Goal: Task Accomplishment & Management: Use online tool/utility

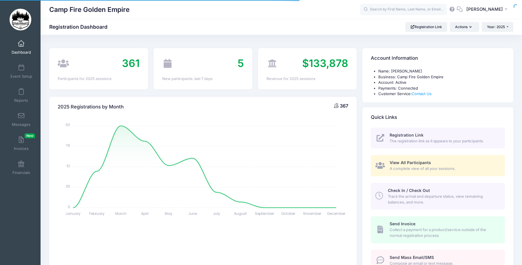
select select
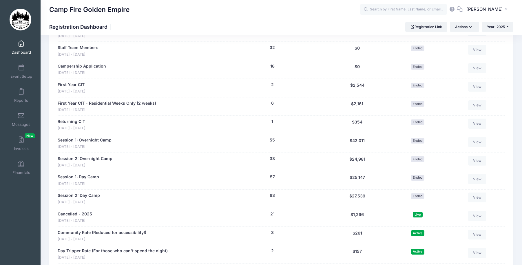
scroll to position [532, 0]
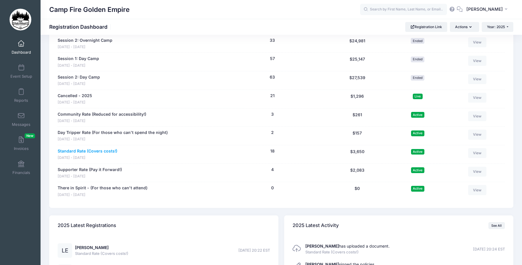
click at [75, 150] on link "Standard Rate (Covers costs!)" at bounding box center [88, 151] width 60 height 6
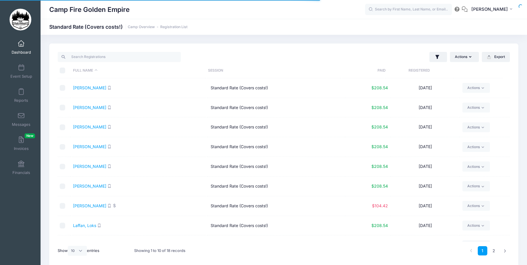
select select "10"
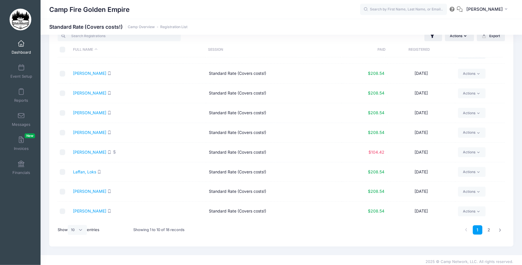
scroll to position [24, 0]
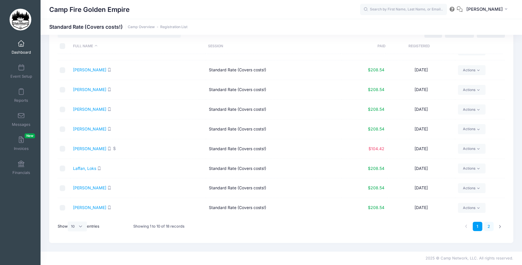
click at [488, 225] on link "2" at bounding box center [489, 227] width 10 height 10
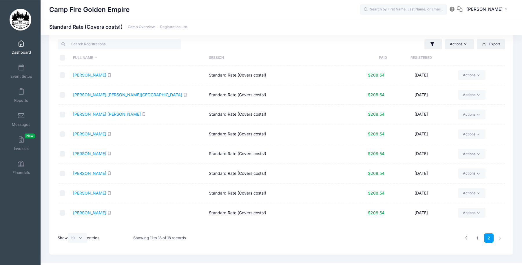
scroll to position [0, 0]
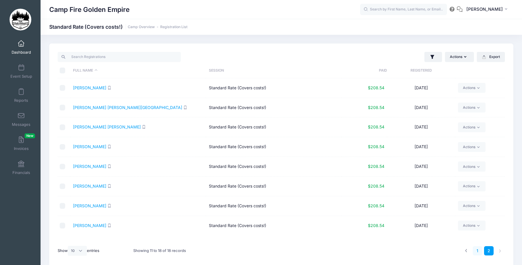
click at [475, 250] on link "1" at bounding box center [478, 251] width 10 height 10
click at [20, 189] on div "My Events Dashboard Event Setup Reports Messages Invoices New Financials My Pro…" at bounding box center [20, 144] width 41 height 219
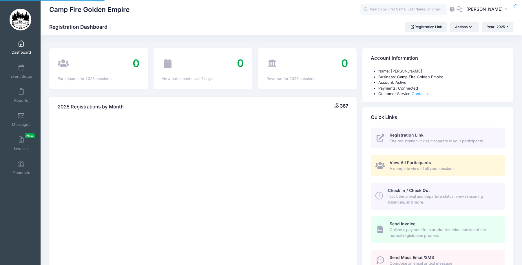
select select
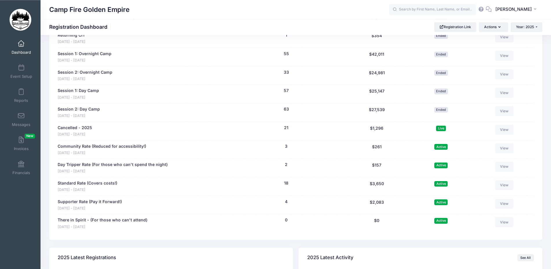
scroll to position [414, 0]
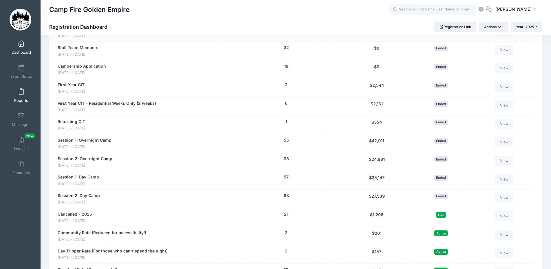
click at [21, 92] on span at bounding box center [21, 92] width 0 height 6
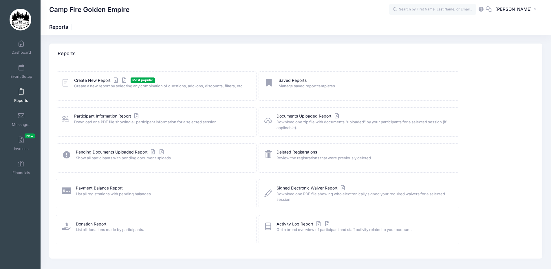
click at [64, 82] on icon at bounding box center [66, 82] width 8 height 9
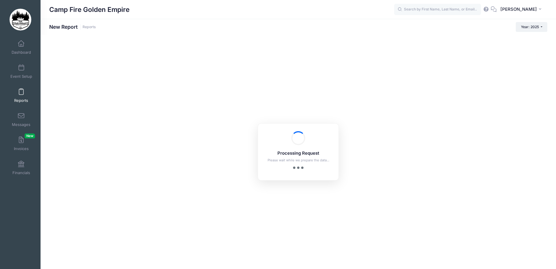
checkbox input "true"
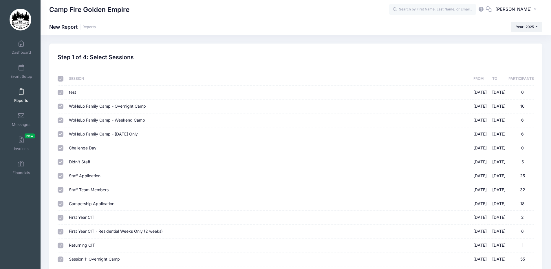
click at [60, 77] on input "checkbox" at bounding box center [61, 79] width 6 height 6
checkbox input "false"
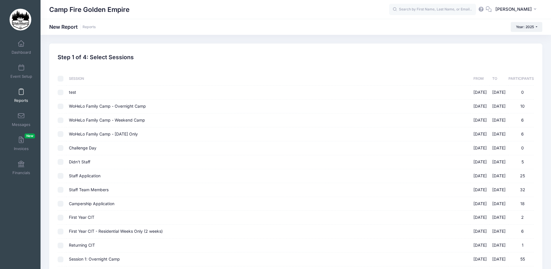
checkbox input "false"
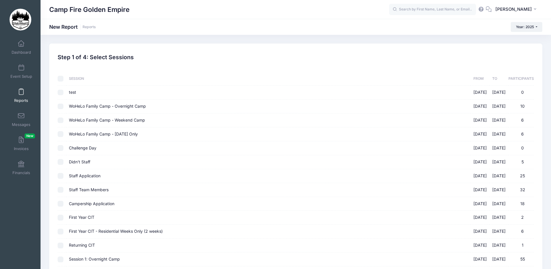
checkbox input "false"
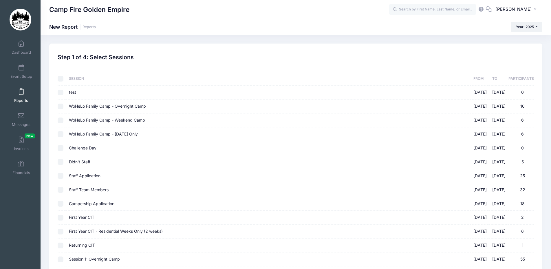
checkbox input "false"
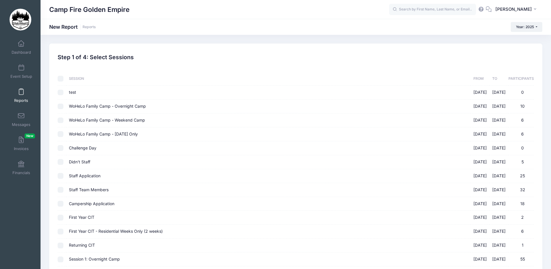
checkbox input "false"
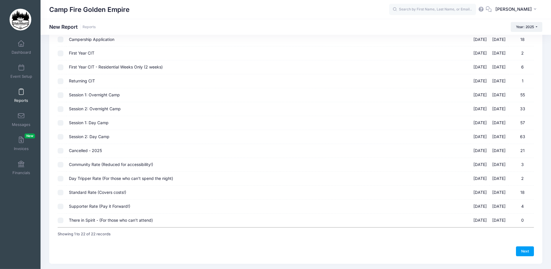
scroll to position [177, 0]
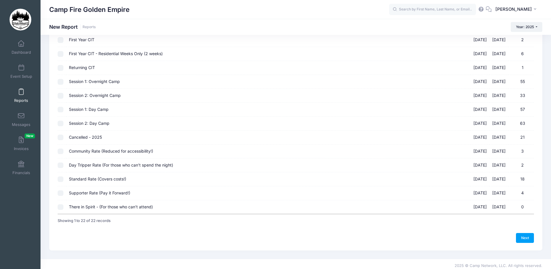
click at [59, 150] on input "Community Rate (Reduced for accessibility!) 09/19/2025 - 09/21/2025 3" at bounding box center [61, 151] width 6 height 6
checkbox input "true"
click at [60, 164] on input "Day Tripper Rate (For those who can't spend the night) 09/19/2025 - 09/21/2025 2" at bounding box center [61, 165] width 6 height 6
checkbox input "true"
click at [60, 178] on input "Standard Rate (Covers costs!) 09/19/2025 - 09/21/2025 18" at bounding box center [61, 179] width 6 height 6
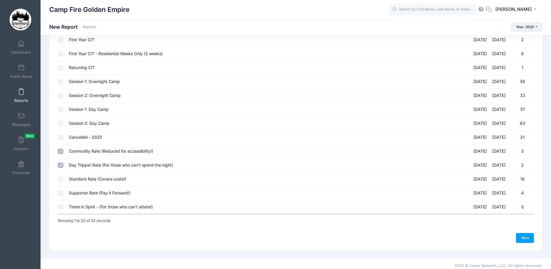
checkbox input "true"
click at [61, 192] on input "Supporter Rate (Pay it Forward!) 09/19/2025 - 09/21/2025 4" at bounding box center [61, 193] width 6 height 6
checkbox input "true"
click at [521, 237] on link "Next" at bounding box center [525, 238] width 18 height 10
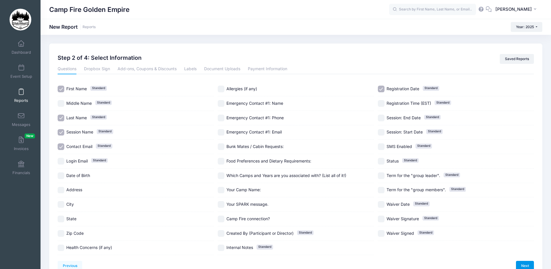
click at [523, 262] on link "Next" at bounding box center [525, 265] width 18 height 10
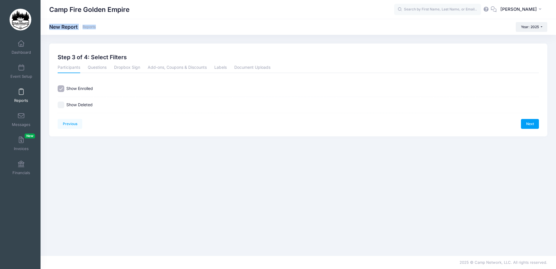
drag, startPoint x: 318, startPoint y: 13, endPoint x: 306, endPoint y: 10, distance: 12.3
click at [301, 24] on div "Camp Fire Golden Empire MB" at bounding box center [278, 134] width 556 height 269
click at [188, 171] on div "Previous Next Step 3 of 4: Select Filters 1 Select Sessions 2 Select Informatio…" at bounding box center [299, 144] width 516 height 203
click at [530, 122] on link "Next" at bounding box center [530, 124] width 18 height 10
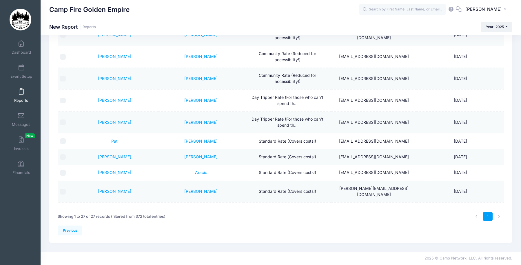
click at [21, 92] on span at bounding box center [21, 92] width 0 height 6
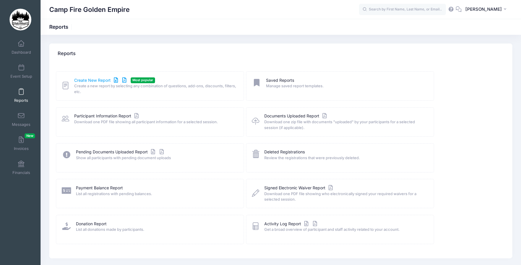
click at [97, 81] on link "Create New Report" at bounding box center [101, 80] width 54 height 6
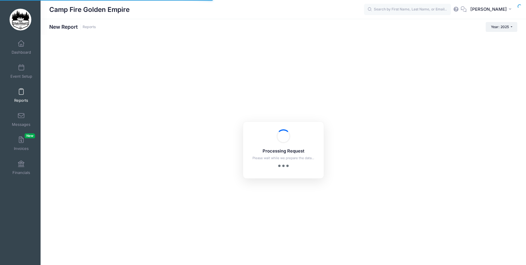
checkbox input "true"
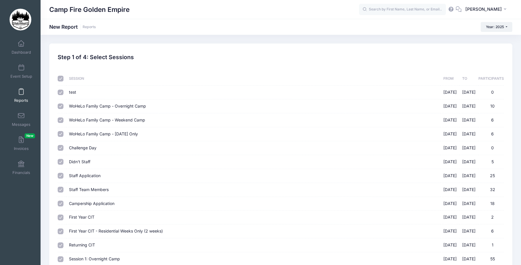
click at [61, 76] on input "checkbox" at bounding box center [61, 79] width 6 height 6
checkbox input "false"
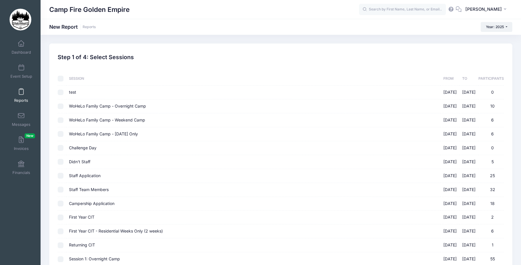
checkbox input "false"
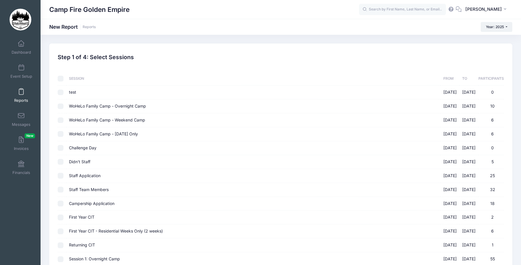
checkbox input "false"
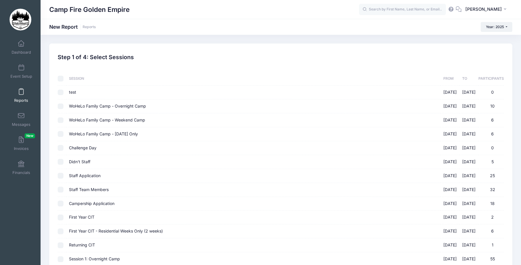
checkbox input "false"
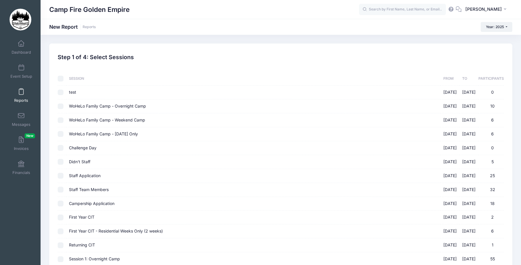
checkbox input "false"
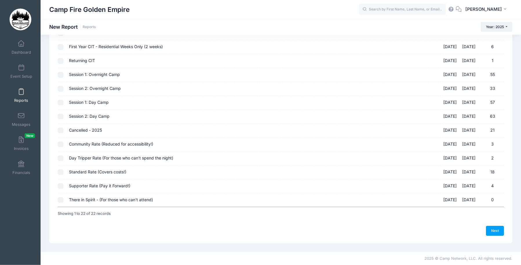
scroll to position [185, 0]
click at [60, 143] on input "Community Rate (Reduced for accessibility!) 09/19/2025 - 09/21/2025 3" at bounding box center [61, 144] width 6 height 6
checkbox input "true"
click at [60, 157] on input "Day Tripper Rate (For those who can't spend the night) 09/19/2025 - 09/21/2025 2" at bounding box center [61, 158] width 6 height 6
checkbox input "true"
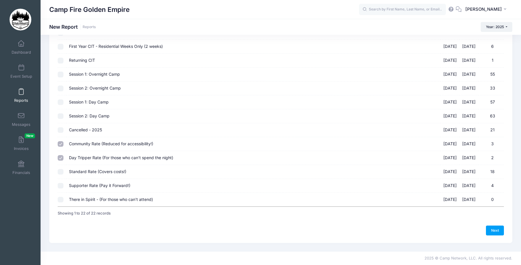
drag, startPoint x: 61, startPoint y: 172, endPoint x: 60, endPoint y: 176, distance: 3.9
click at [61, 172] on input "Standard Rate (Covers costs!) 09/19/2025 - 09/21/2025 18" at bounding box center [61, 172] width 6 height 6
checkbox input "true"
click at [62, 184] on input "Supporter Rate (Pay it Forward!) 09/19/2025 - 09/21/2025 4" at bounding box center [61, 186] width 6 height 6
checkbox input "true"
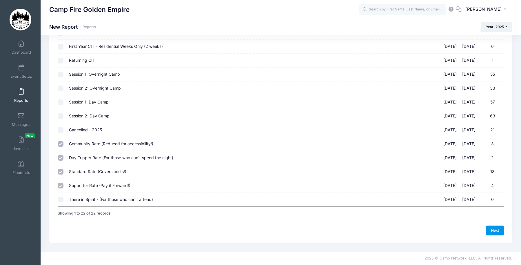
click at [494, 229] on link "Next" at bounding box center [495, 230] width 18 height 10
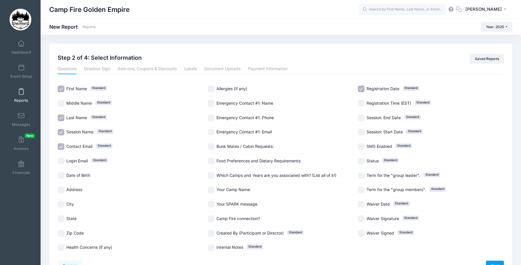
click at [210, 217] on input "Camp Fire connection?" at bounding box center [211, 218] width 7 height 7
checkbox input "true"
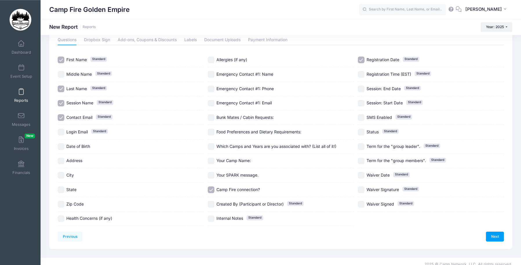
scroll to position [30, 0]
click at [210, 145] on input "Which Camps and Years are you associated with? (List all of it!)" at bounding box center [211, 146] width 7 height 7
checkbox input "true"
click at [492, 234] on link "Next" at bounding box center [495, 236] width 18 height 10
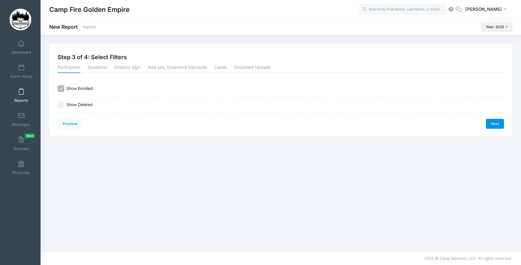
scroll to position [0, 0]
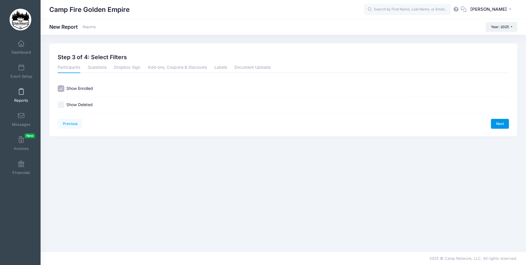
click at [499, 121] on link "Next" at bounding box center [500, 124] width 18 height 10
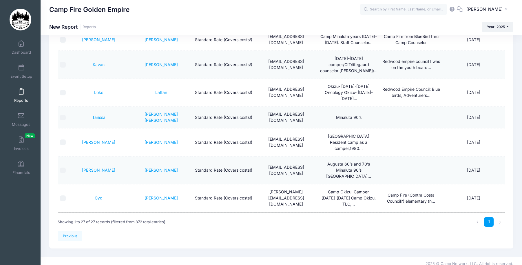
scroll to position [384, 0]
